Goal: Information Seeking & Learning: Learn about a topic

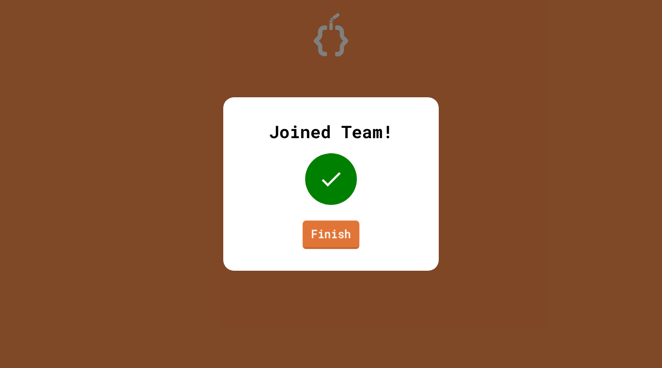
click at [339, 234] on link "Finish" at bounding box center [331, 235] width 57 height 28
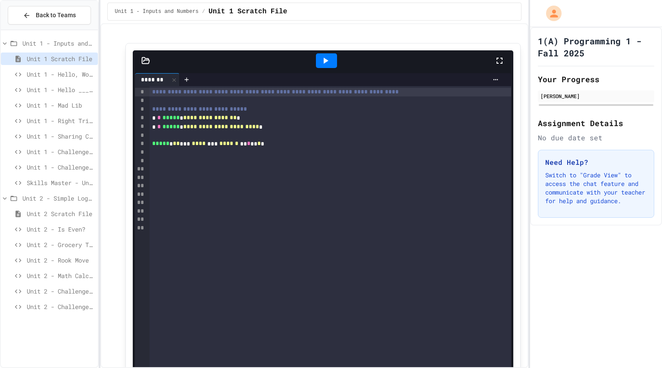
click at [72, 127] on div "Unit 1 - Right Triangle Calculator" at bounding box center [49, 121] width 97 height 12
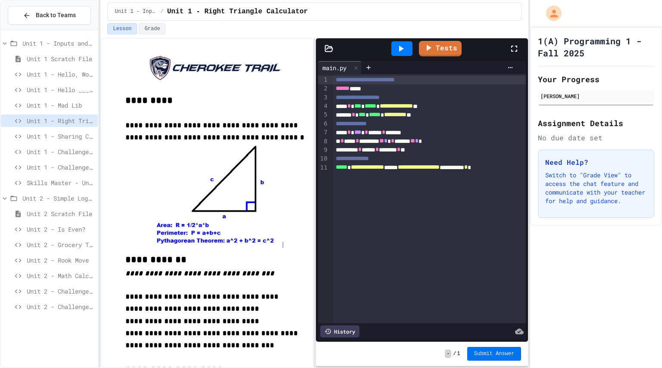
click at [493, 351] on span "Submit Answer" at bounding box center [494, 354] width 41 height 7
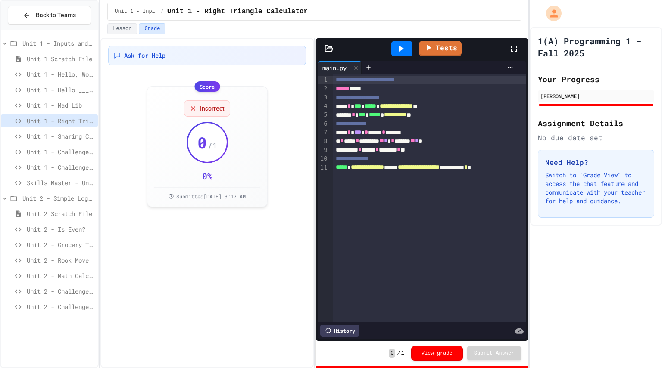
click at [54, 241] on span "Unit 2 - Grocery Tracker" at bounding box center [61, 244] width 68 height 9
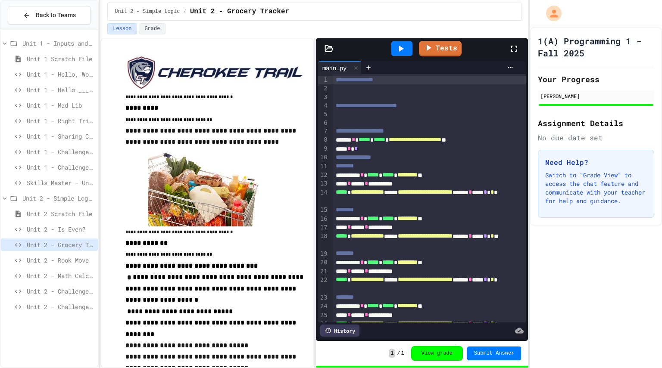
click at [77, 261] on span "Unit 2 - Rook Move" at bounding box center [61, 260] width 68 height 9
